Goal: Information Seeking & Learning: Learn about a topic

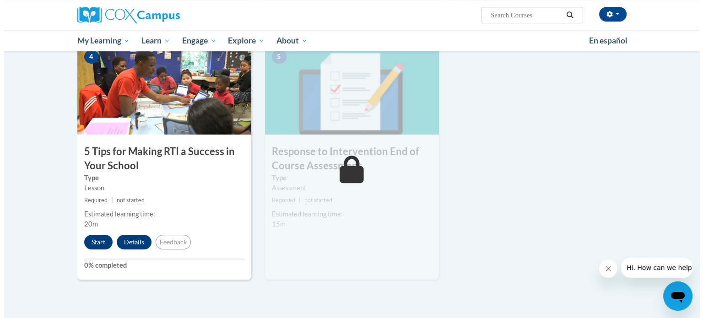
scroll to position [449, 0]
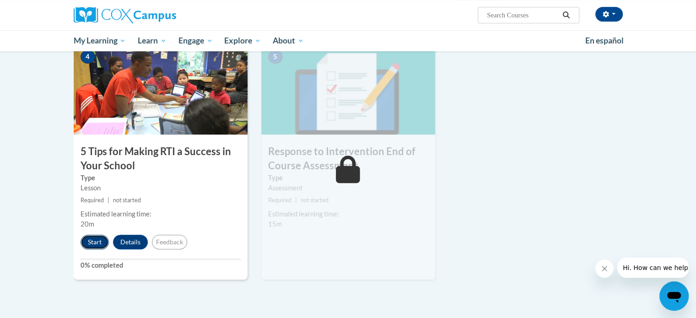
click at [92, 243] on button "Start" at bounding box center [95, 242] width 28 height 15
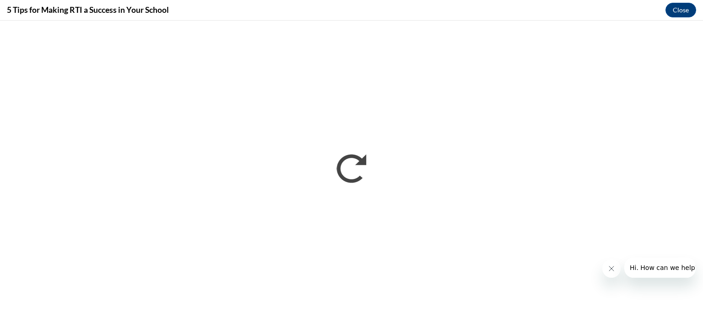
scroll to position [0, 0]
